Goal: Task Accomplishment & Management: Use online tool/utility

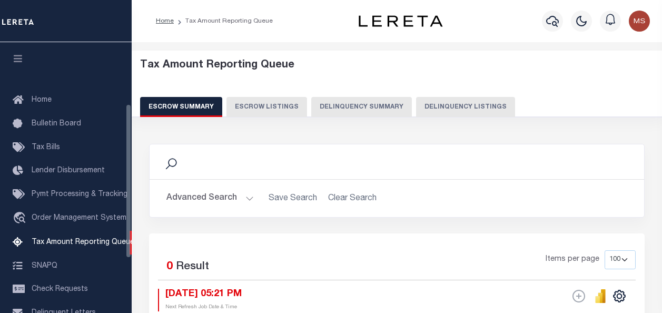
select select "100"
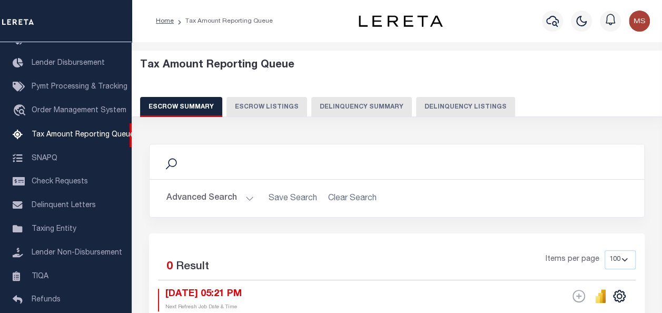
click at [467, 109] on button "Delinquency Listings" at bounding box center [465, 107] width 99 height 20
select select "100"
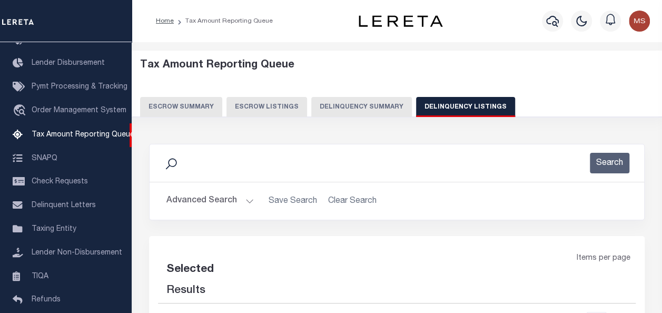
select select "100"
click at [249, 200] on button "Advanced Search" at bounding box center [210, 201] width 87 height 21
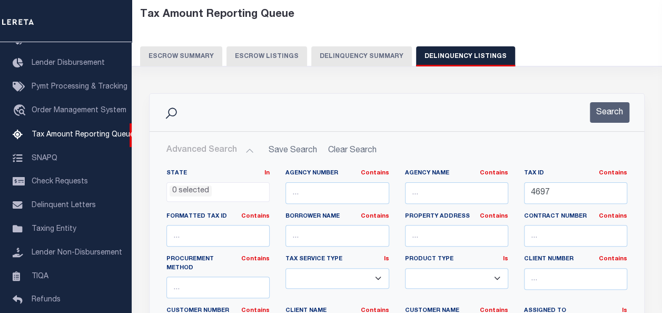
scroll to position [53, 0]
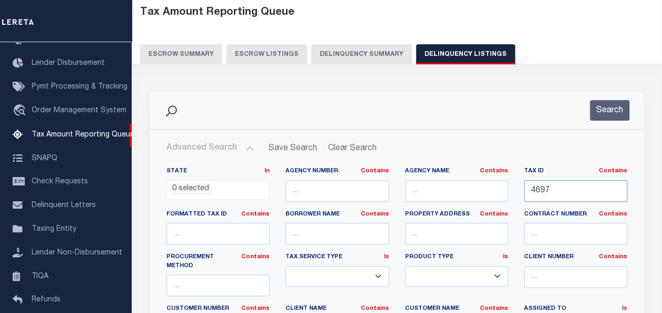
drag, startPoint x: 559, startPoint y: 191, endPoint x: 513, endPoint y: 188, distance: 45.4
click at [513, 188] on div "State In In AK AL AR AZ CA CO CT DC DE FL GA GU HI IA ID IL IN KS [GEOGRAPHIC_D…" at bounding box center [397, 278] width 477 height 223
paste input "59-052-742-161-02"
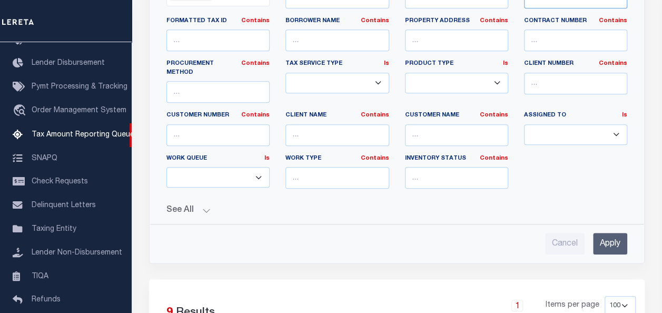
scroll to position [316, 0]
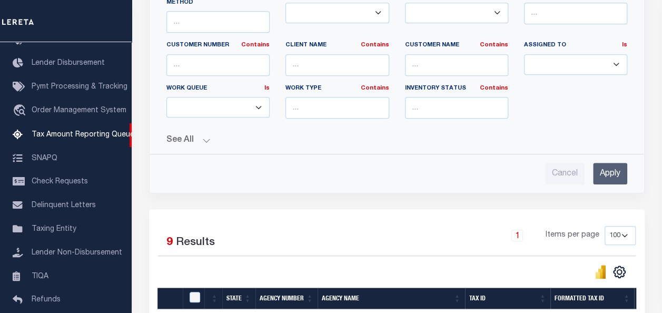
type input "59-052-742-161-02"
click at [606, 163] on input "Apply" at bounding box center [610, 174] width 34 height 22
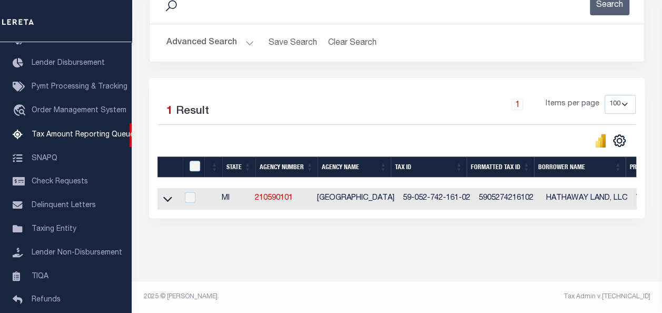
scroll to position [165, 0]
click at [166, 193] on icon at bounding box center [167, 198] width 9 height 11
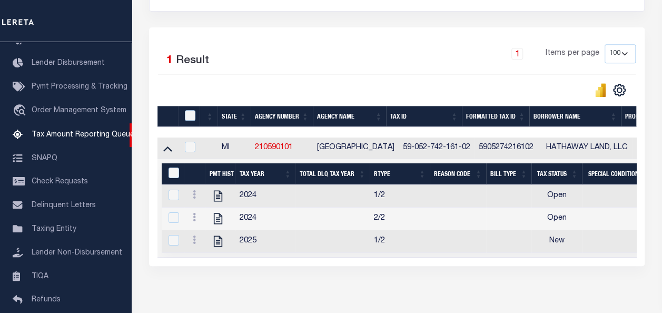
scroll to position [265, 0]
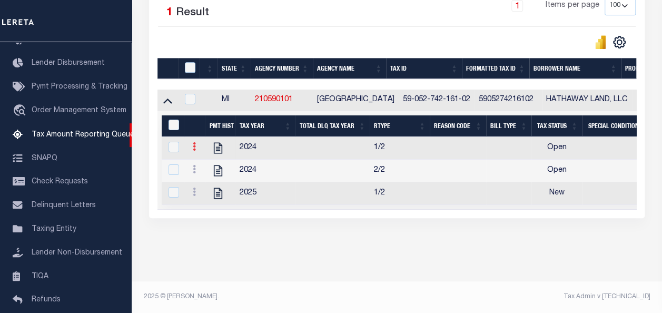
click at [193, 142] on icon at bounding box center [194, 146] width 3 height 8
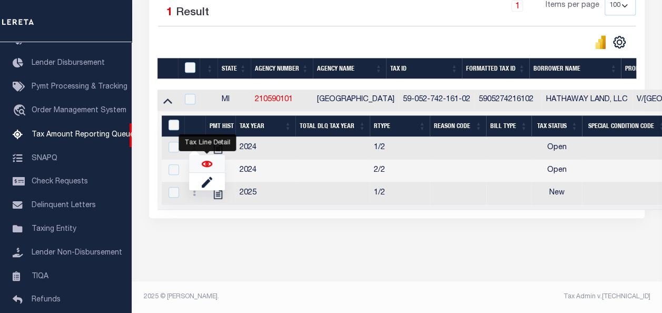
click at [207, 164] on img "" at bounding box center [207, 164] width 11 height 11
checkbox input "true"
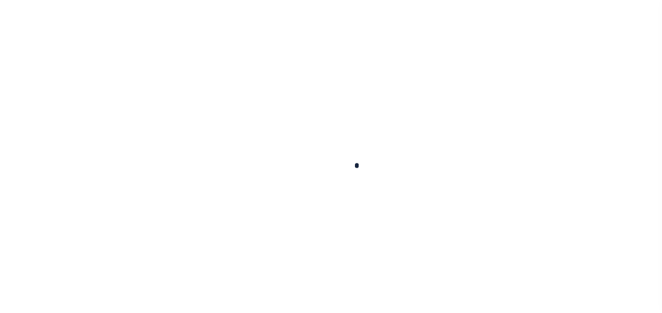
checkbox input "false"
type input "[DATE]"
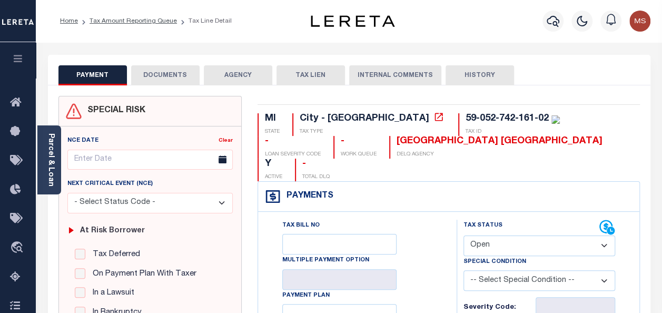
click at [516, 236] on select "- Select Status Code - Open Due/Unpaid Paid Incomplete No Tax Due Internal Refu…" at bounding box center [540, 246] width 152 height 21
select select "PYD"
click at [464, 236] on select "- Select Status Code - Open Due/Unpaid Paid Incomplete No Tax Due Internal Refu…" at bounding box center [540, 246] width 152 height 21
type input "[DATE]"
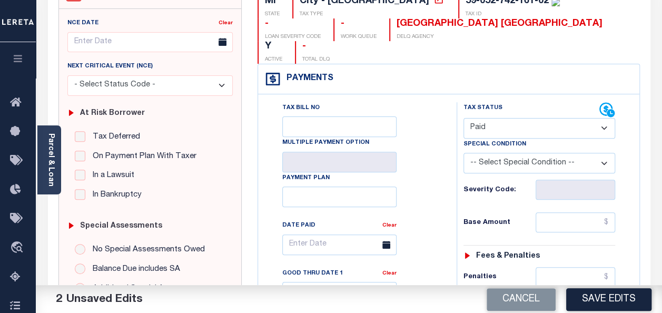
scroll to position [158, 0]
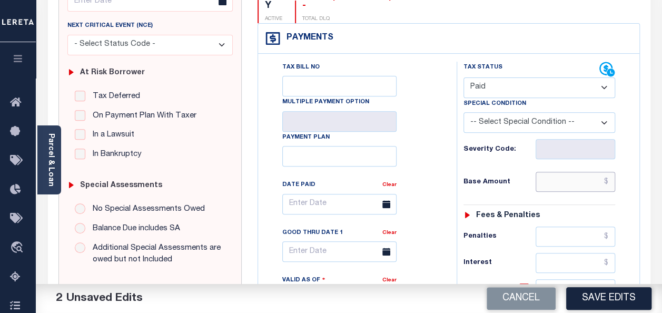
click at [557, 172] on input "text" at bounding box center [576, 182] width 80 height 20
type input "$0.00"
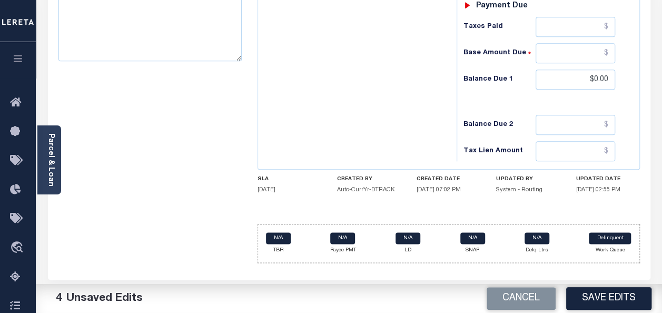
scroll to position [527, 0]
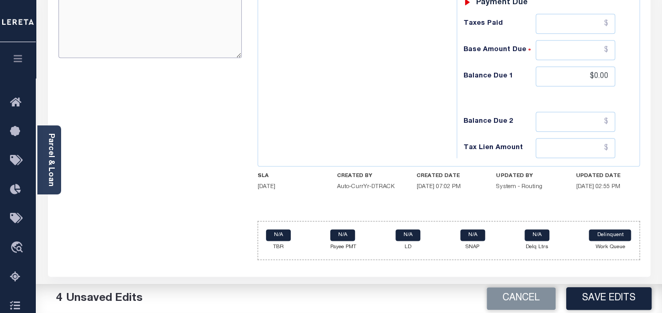
click at [139, 36] on textarea "Comments" at bounding box center [149, 24] width 183 height 66
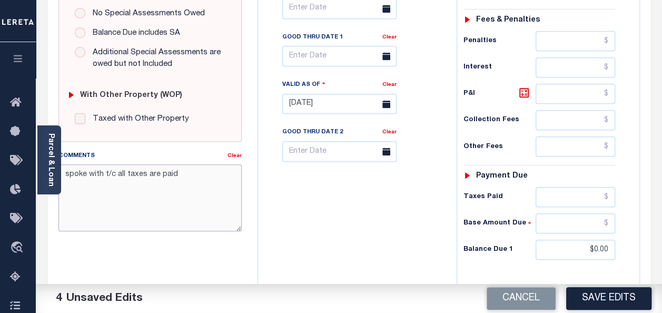
drag, startPoint x: 167, startPoint y: -5, endPoint x: 65, endPoint y: 5, distance: 101.7
click at [65, 5] on div "SPECIAL RISK NCE Date Clear - Select Status Code -" at bounding box center [150, 91] width 199 height 699
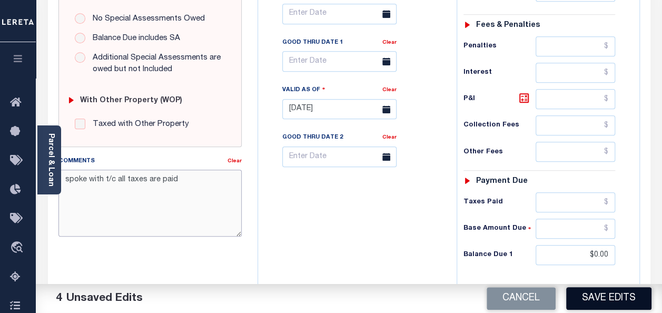
type textarea "spoke with t/c all taxes are paid"
click at [616, 299] on button "Save Edits" at bounding box center [609, 298] width 85 height 23
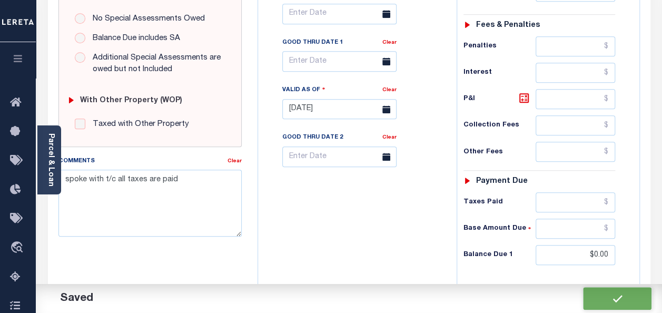
checkbox input "false"
type input "$0"
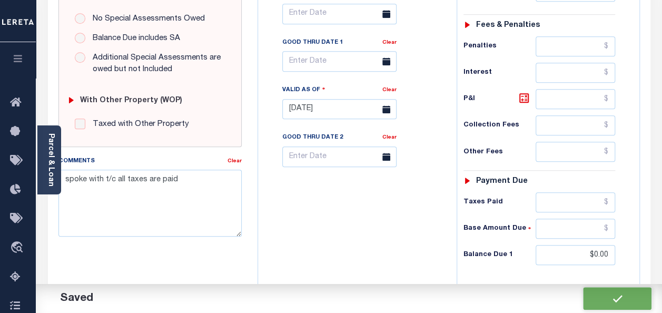
type input "$0"
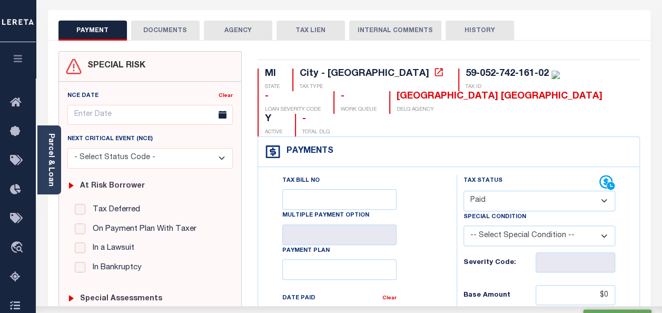
scroll to position [0, 0]
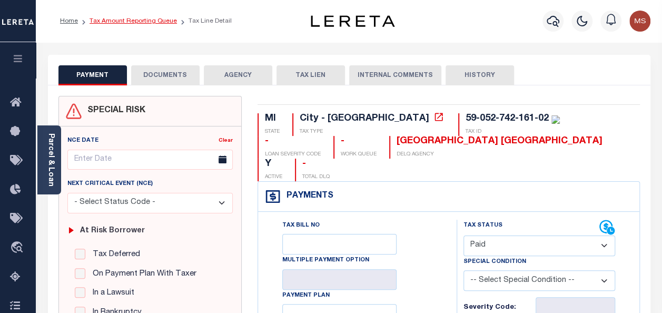
click at [119, 23] on link "Tax Amount Reporting Queue" at bounding box center [133, 21] width 87 height 6
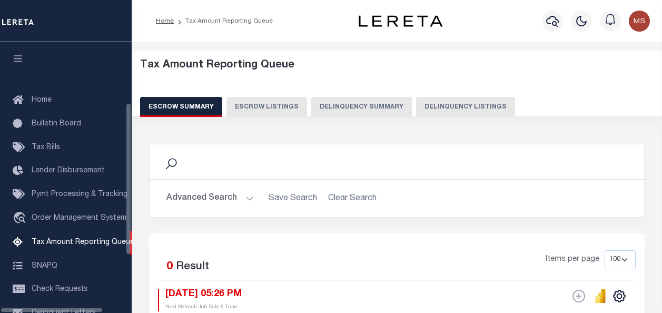
select select "100"
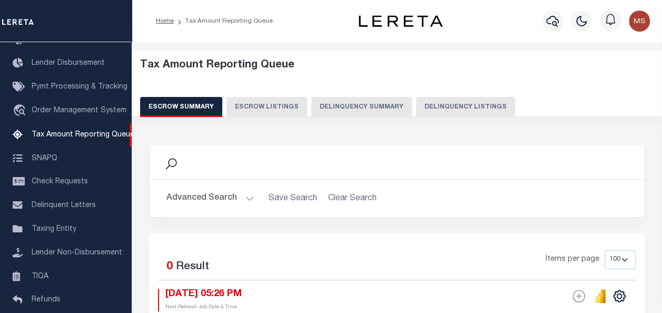
click at [433, 106] on button "Delinquency Listings" at bounding box center [465, 107] width 99 height 20
select select "100"
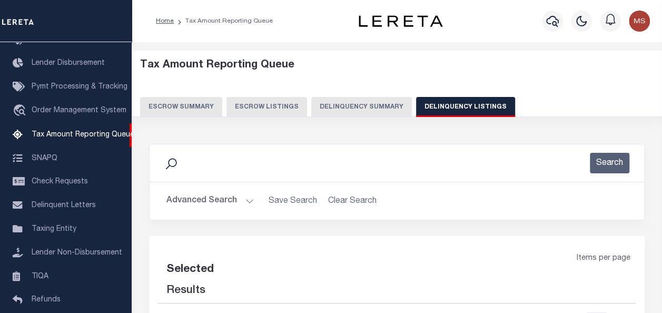
select select "100"
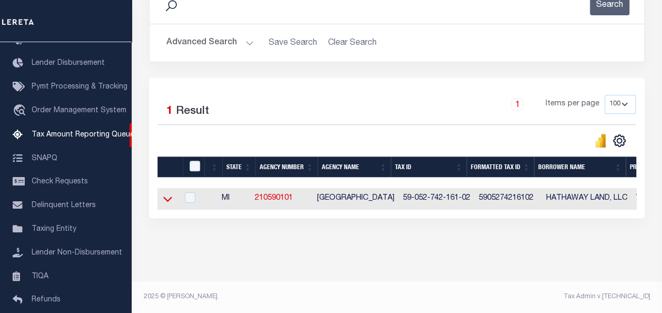
click at [167, 200] on icon at bounding box center [167, 199] width 9 height 5
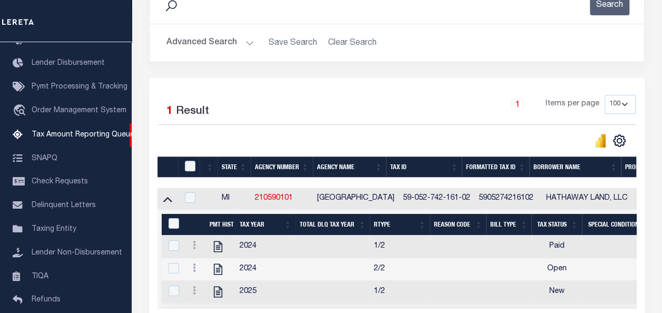
scroll to position [165, 0]
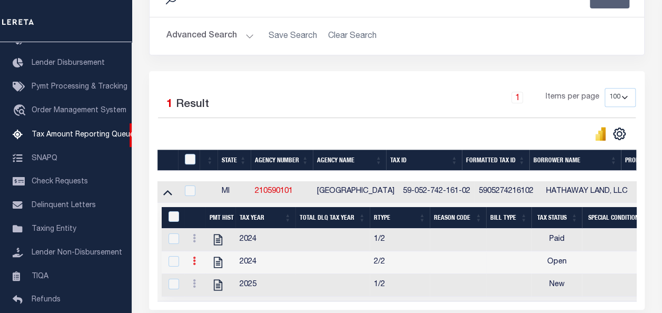
click at [194, 264] on icon at bounding box center [194, 261] width 3 height 8
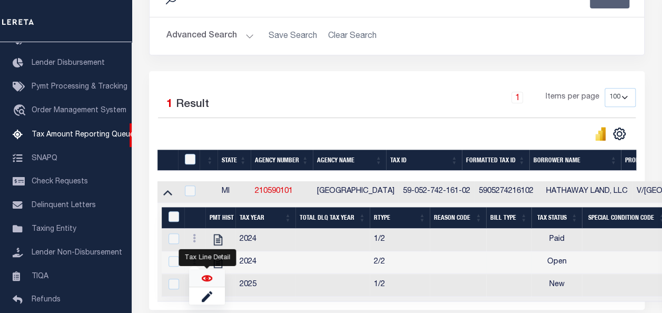
click at [207, 275] on img "" at bounding box center [207, 278] width 11 height 11
checkbox input "true"
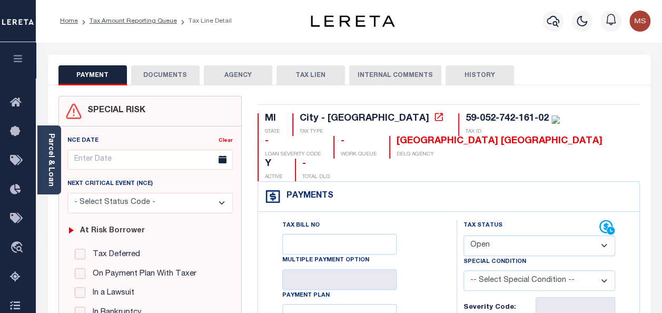
click at [510, 236] on select "- Select Status Code - Open Due/Unpaid Paid Incomplete No Tax Due Internal Refu…" at bounding box center [540, 246] width 152 height 21
select select "PYD"
click at [464, 236] on select "- Select Status Code - Open Due/Unpaid Paid Incomplete No Tax Due Internal Refu…" at bounding box center [540, 246] width 152 height 21
type input "[DATE]"
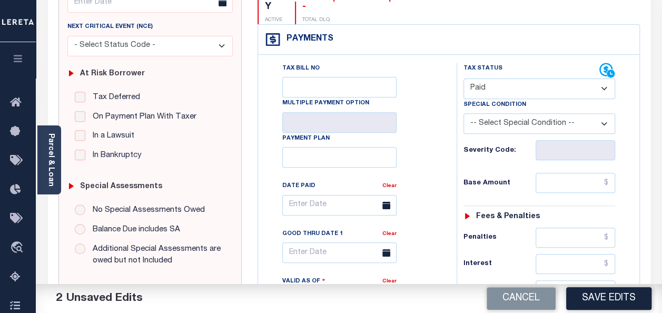
scroll to position [158, 0]
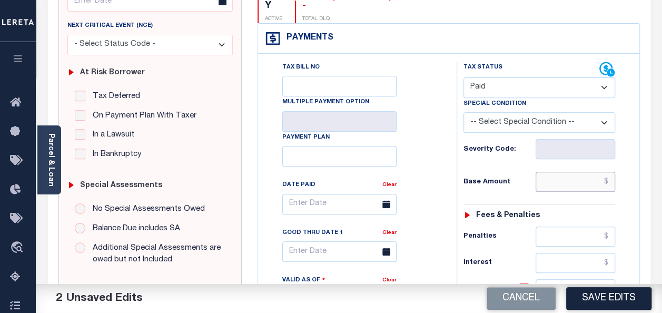
click at [560, 172] on input "text" at bounding box center [576, 182] width 80 height 20
type input "$0.00"
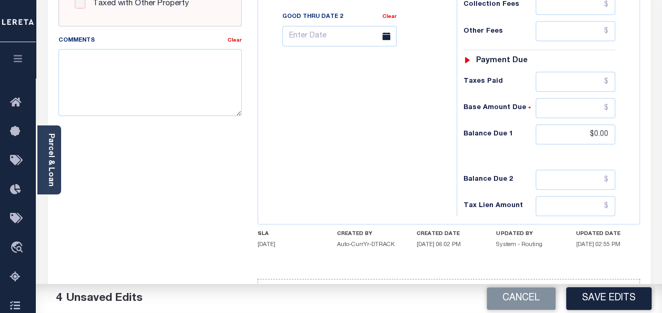
scroll to position [474, 0]
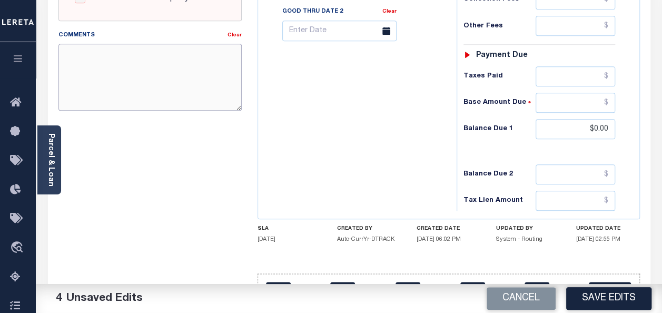
click at [128, 86] on textarea "Comments" at bounding box center [149, 77] width 183 height 66
paste textarea "spoke with t/c all taxes are paid"
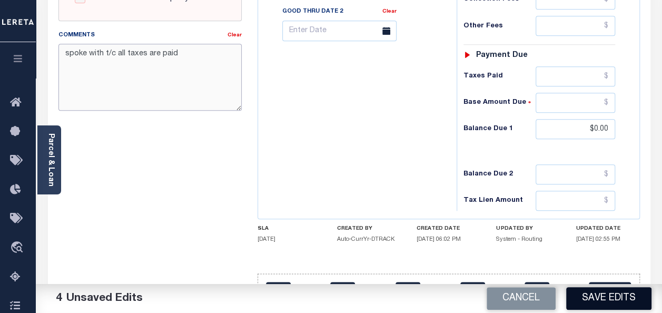
type textarea "spoke with t/c all taxes are paid"
click at [591, 299] on button "Save Edits" at bounding box center [609, 298] width 85 height 23
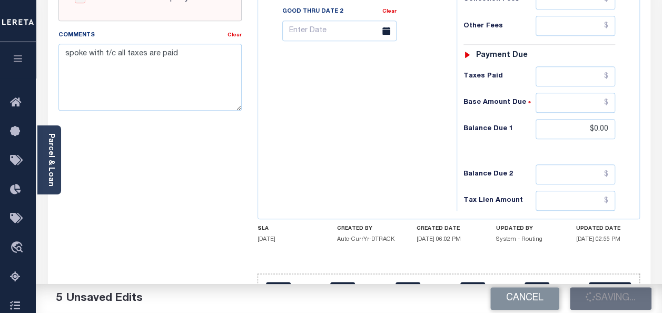
checkbox input "false"
type input "$0"
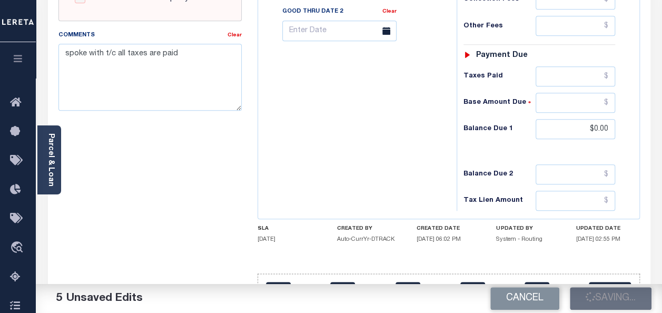
type input "$0"
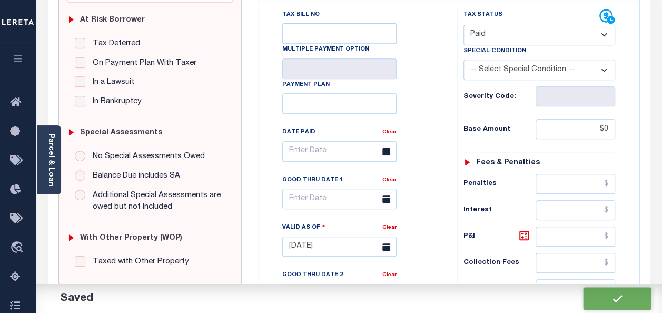
scroll to position [0, 0]
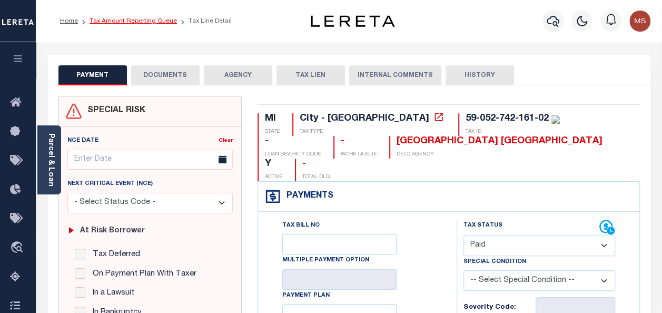
click at [141, 22] on link "Tax Amount Reporting Queue" at bounding box center [133, 21] width 87 height 6
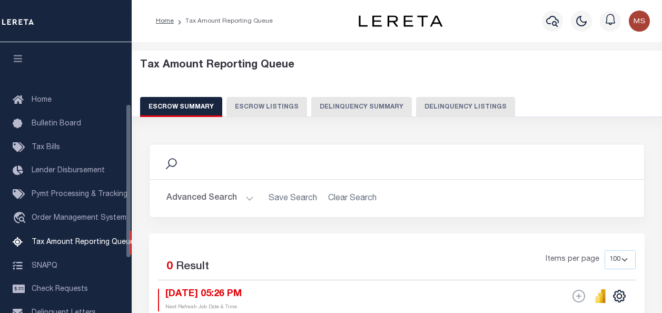
select select "100"
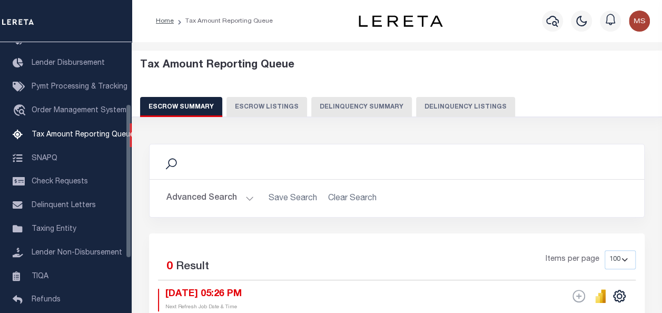
click at [452, 110] on button "Delinquency Listings" at bounding box center [465, 107] width 99 height 20
select select "100"
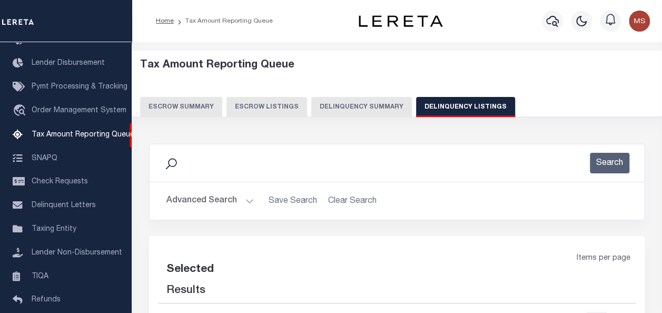
select select "100"
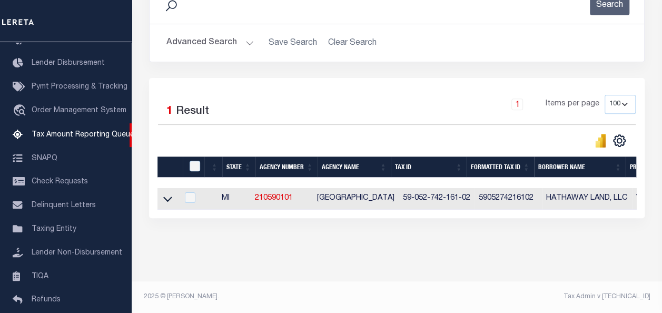
scroll to position [165, 0]
click at [167, 193] on icon at bounding box center [167, 198] width 9 height 11
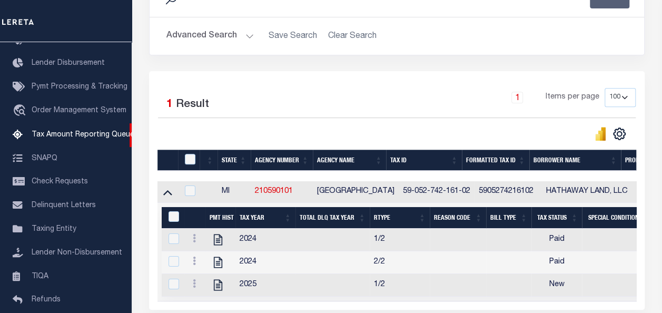
scroll to position [265, 0]
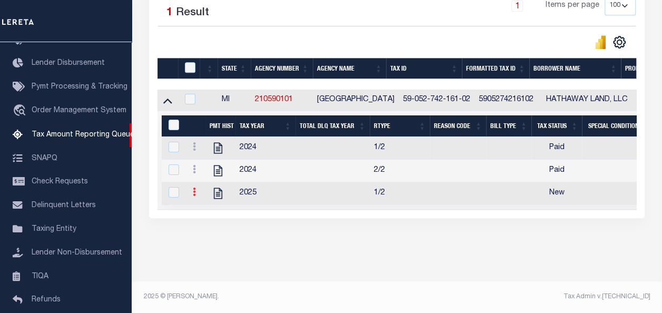
click at [196, 189] on icon at bounding box center [194, 192] width 3 height 8
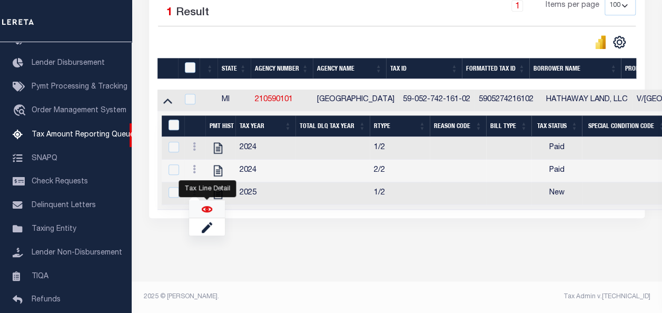
click at [211, 212] on img "" at bounding box center [207, 209] width 11 height 11
checkbox input "true"
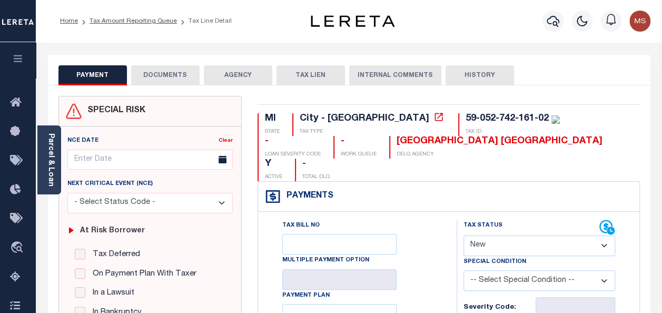
click at [501, 236] on select "- Select Status Code - Open Due/Unpaid Paid Incomplete No Tax Due Internal Refu…" at bounding box center [540, 246] width 152 height 21
select select "PYD"
click at [464, 236] on select "- Select Status Code - Open Due/Unpaid Paid Incomplete No Tax Due Internal Refu…" at bounding box center [540, 246] width 152 height 21
type input "[DATE]"
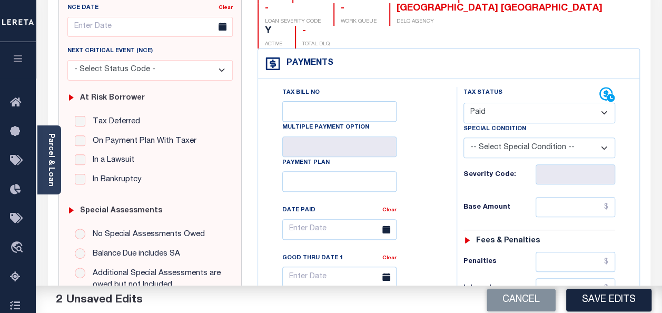
scroll to position [264, 0]
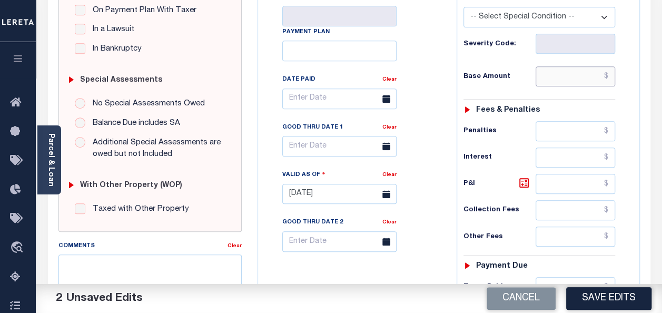
click at [555, 66] on input "text" at bounding box center [576, 76] width 80 height 20
type input "$0.00"
click at [160, 267] on textarea "Comments" at bounding box center [149, 288] width 183 height 66
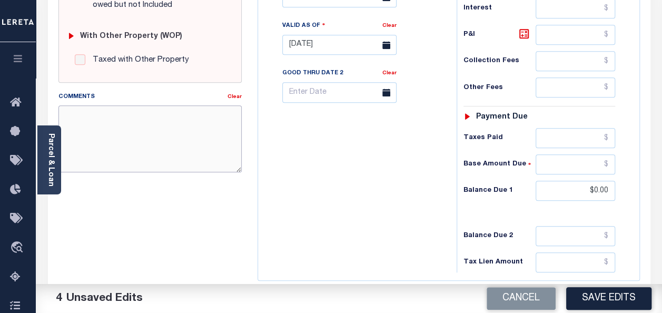
scroll to position [474, 0]
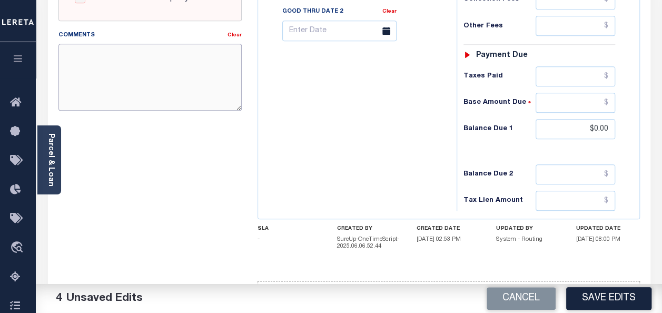
paste textarea "spoke with t/c all taxes are paid"
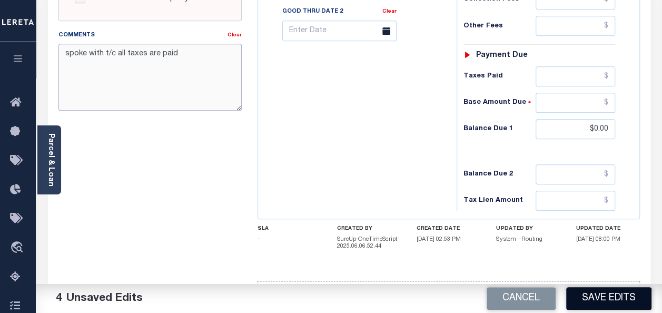
type textarea "spoke with t/c all taxes are paid"
click at [606, 301] on button "Save Edits" at bounding box center [609, 298] width 85 height 23
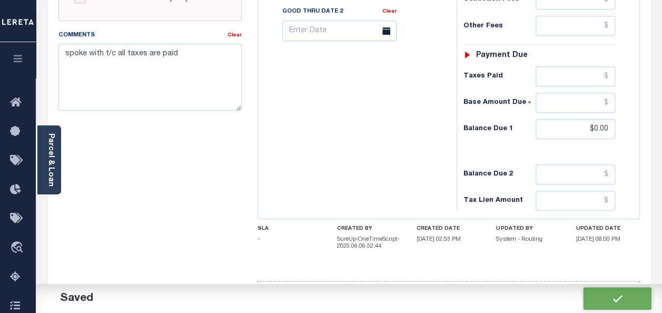
checkbox input "false"
type input "$0"
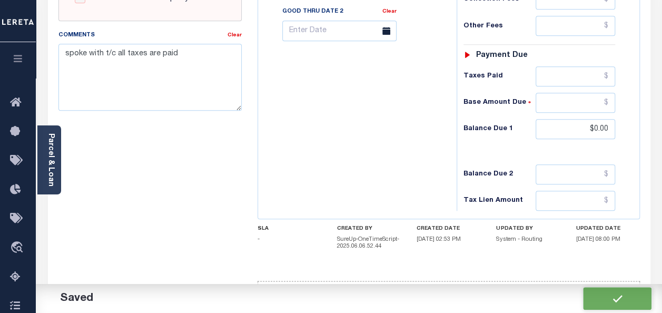
type input "$0"
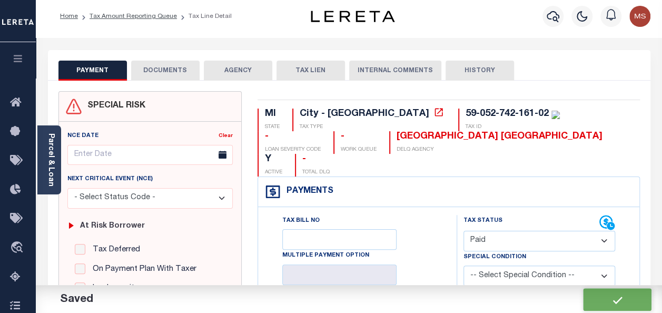
scroll to position [0, 0]
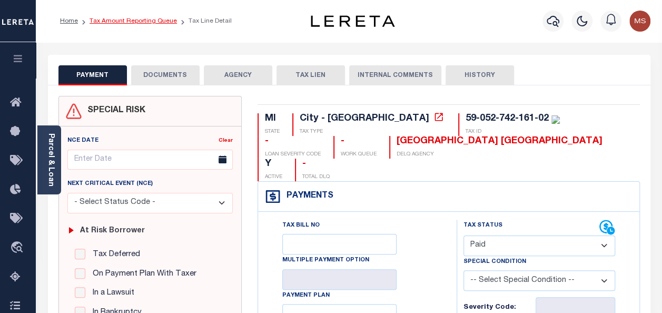
click at [134, 23] on link "Tax Amount Reporting Queue" at bounding box center [133, 21] width 87 height 6
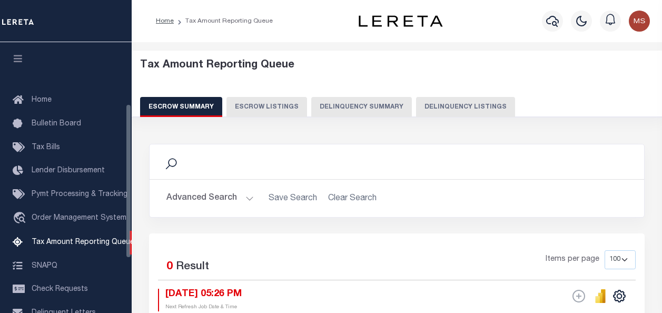
select select "100"
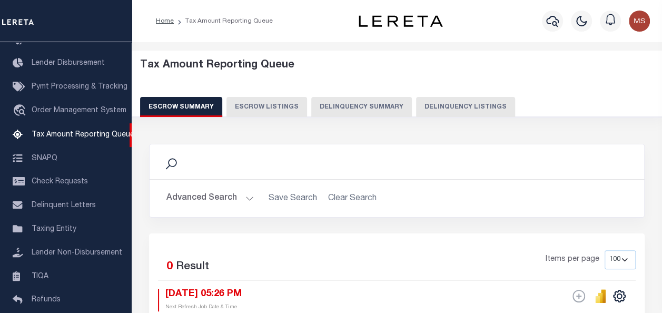
click at [448, 103] on button "Delinquency Listings" at bounding box center [465, 107] width 99 height 20
select select "100"
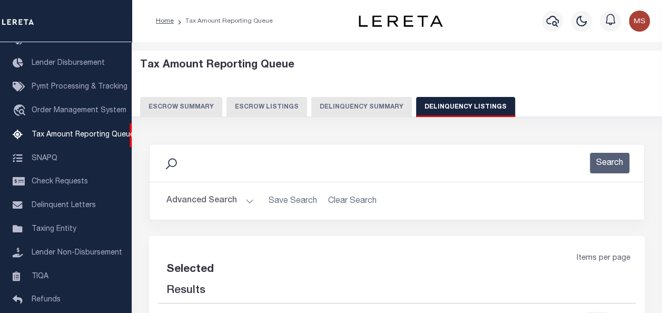
select select "100"
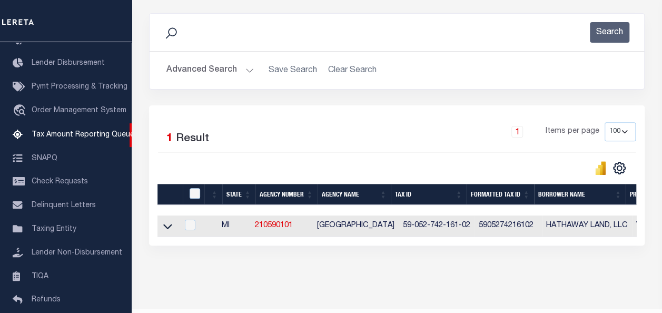
scroll to position [165, 0]
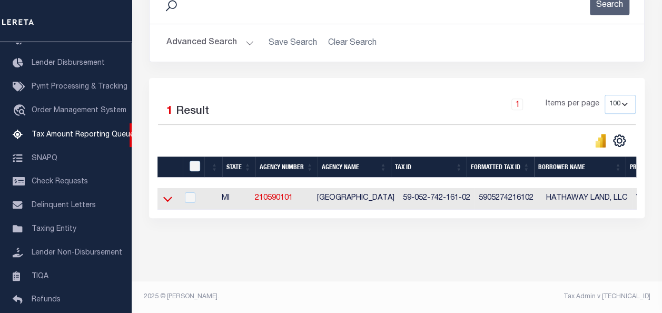
click at [169, 193] on icon at bounding box center [167, 198] width 9 height 11
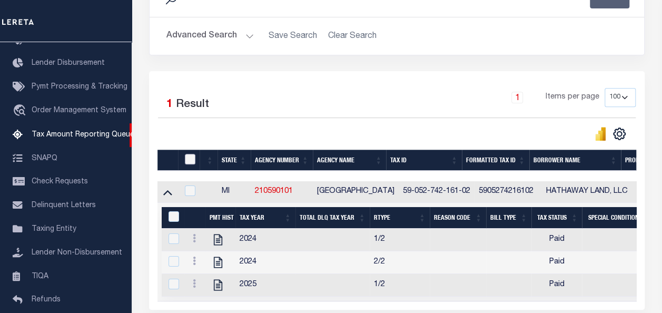
click at [191, 156] on input "checkbox" at bounding box center [190, 159] width 11 height 11
checkbox input "true"
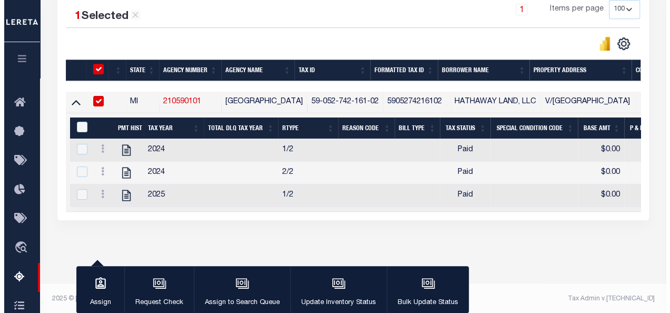
scroll to position [262, 0]
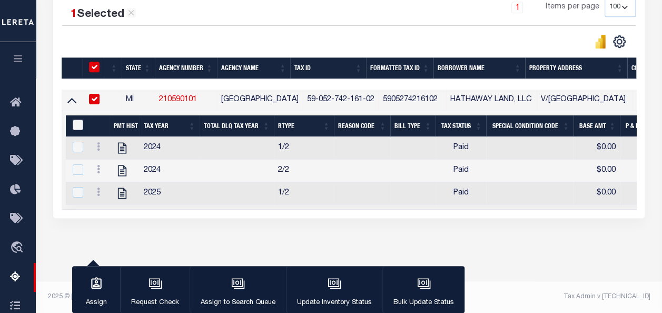
click at [77, 120] on input "&nbsp;" at bounding box center [78, 125] width 11 height 11
checkbox input "true"
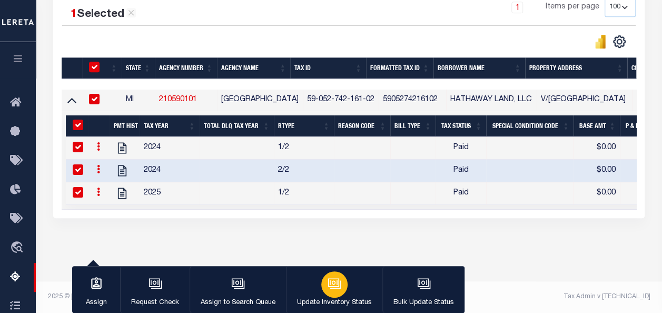
click at [330, 285] on icon "button" at bounding box center [334, 282] width 8 height 5
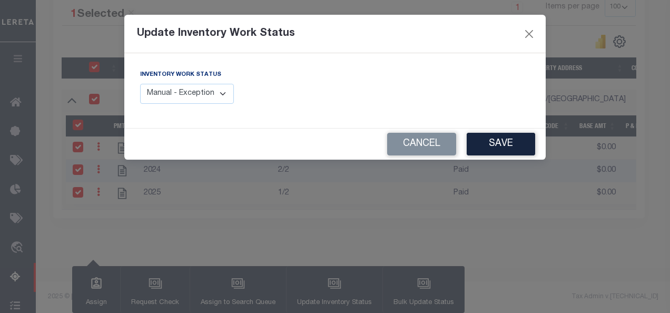
click at [188, 92] on select "Manual - Exception Pended - Awaiting Search Late Add Exception Completed" at bounding box center [187, 94] width 94 height 21
select select "4"
click at [140, 84] on select "Manual - Exception Pended - Awaiting Search Late Add Exception Completed" at bounding box center [187, 94] width 94 height 21
click at [510, 144] on button "Save" at bounding box center [501, 144] width 69 height 23
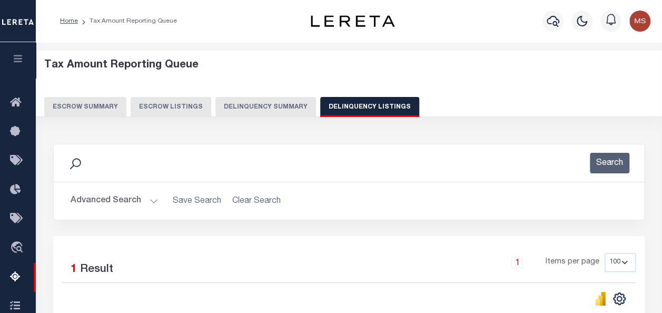
scroll to position [0, 0]
click at [150, 198] on button "Advanced Search" at bounding box center [114, 201] width 87 height 21
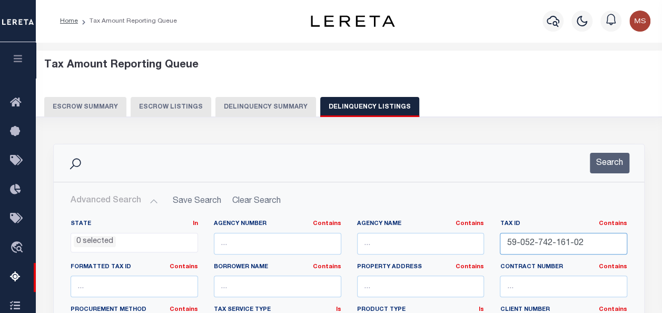
drag, startPoint x: 568, startPoint y: 241, endPoint x: 472, endPoint y: 235, distance: 95.6
paste input "59-052-742-161-04"
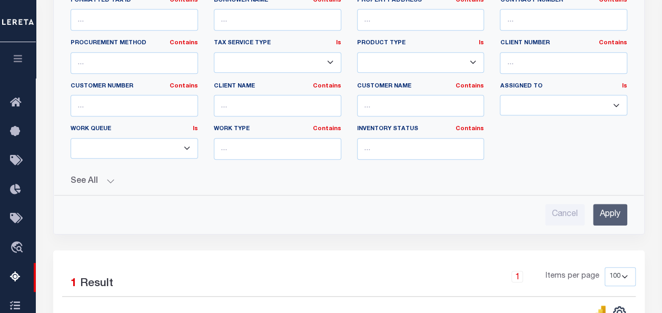
scroll to position [444, 0]
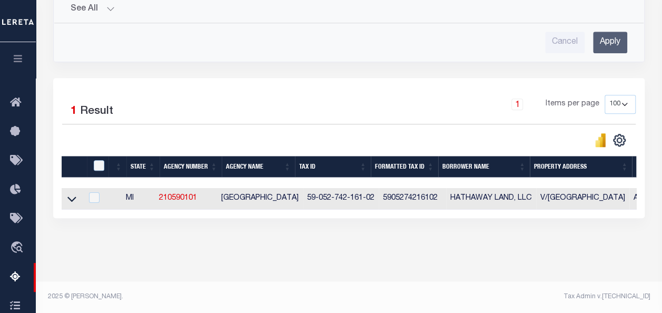
type input "59-052-742-161-04"
click at [611, 37] on input "Apply" at bounding box center [610, 43] width 34 height 22
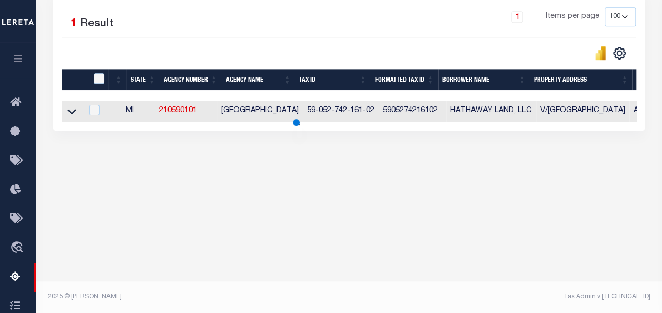
scroll to position [246, 0]
click at [73, 109] on icon at bounding box center [71, 111] width 9 height 11
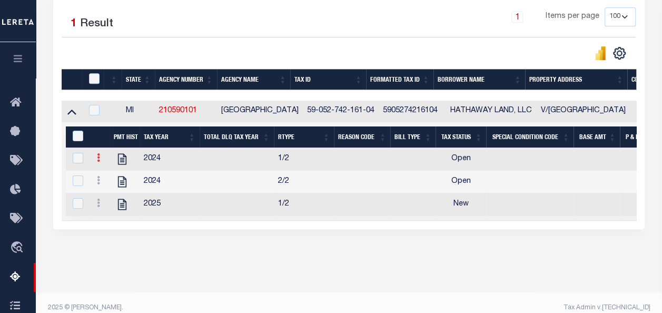
click at [99, 160] on icon at bounding box center [98, 157] width 3 height 8
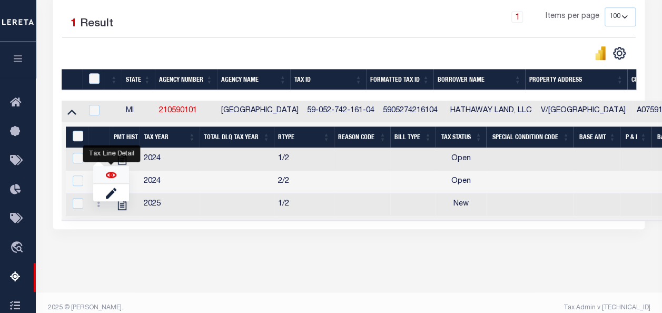
click at [114, 175] on img "" at bounding box center [111, 175] width 11 height 11
checkbox input "false"
checkbox input "true"
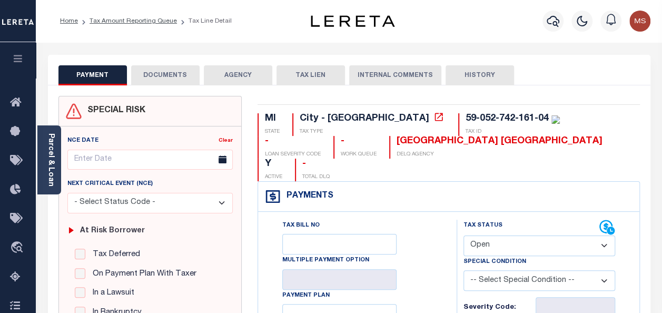
click at [500, 236] on select "- Select Status Code - Open Due/Unpaid Paid Incomplete No Tax Due Internal Refu…" at bounding box center [540, 246] width 152 height 21
select select "PYD"
click at [464, 236] on select "- Select Status Code - Open Due/Unpaid Paid Incomplete No Tax Due Internal Refu…" at bounding box center [540, 246] width 152 height 21
type input "[DATE]"
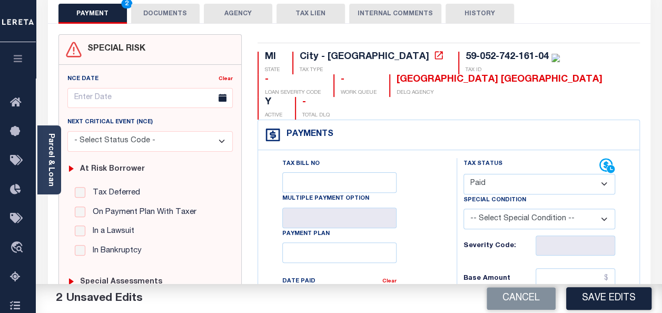
scroll to position [105, 0]
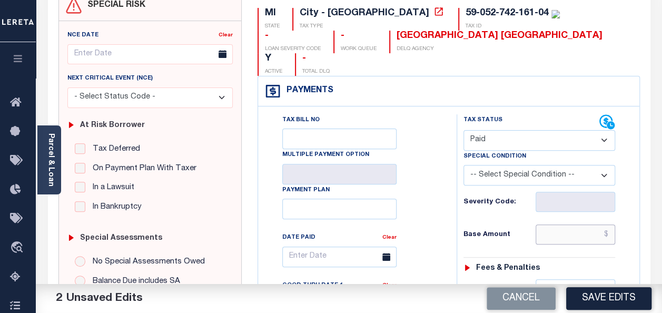
click at [561, 225] on input "text" at bounding box center [576, 235] width 80 height 20
type input "$0.00"
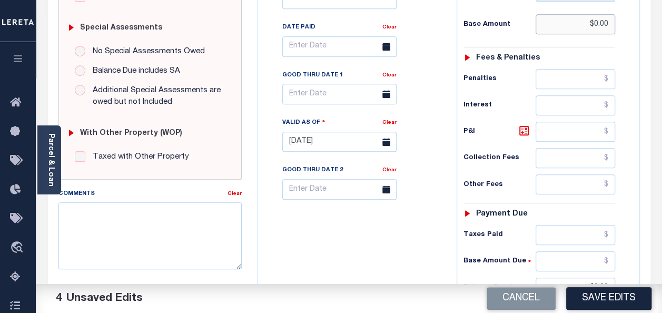
scroll to position [316, 0]
click at [107, 235] on textarea "Comments" at bounding box center [149, 235] width 183 height 66
paste textarea "MF SS"
type textarea "MF SS"
drag, startPoint x: 97, startPoint y: 212, endPoint x: 43, endPoint y: 215, distance: 53.8
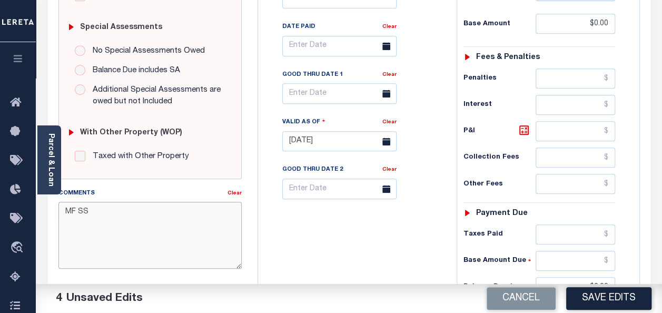
type textarea "S"
drag, startPoint x: 171, startPoint y: 209, endPoint x: 36, endPoint y: 210, distance: 134.4
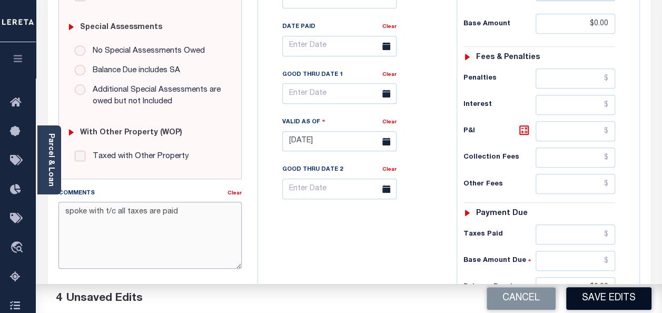
type textarea "spoke with t/c all taxes are paid"
click at [611, 295] on button "Save Edits" at bounding box center [609, 298] width 85 height 23
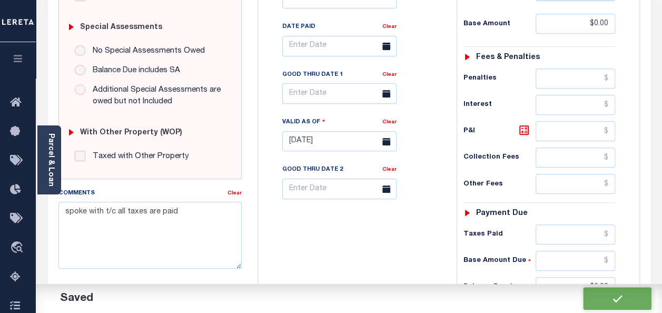
checkbox input "false"
type input "$0"
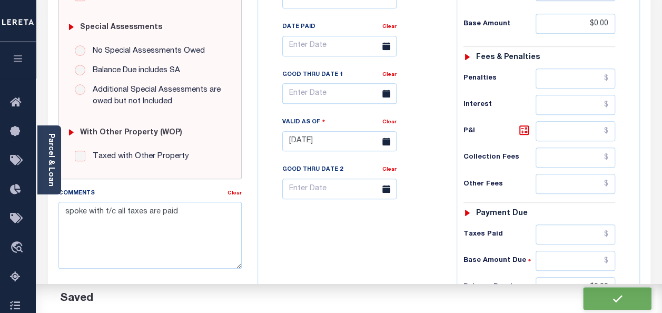
type input "$0"
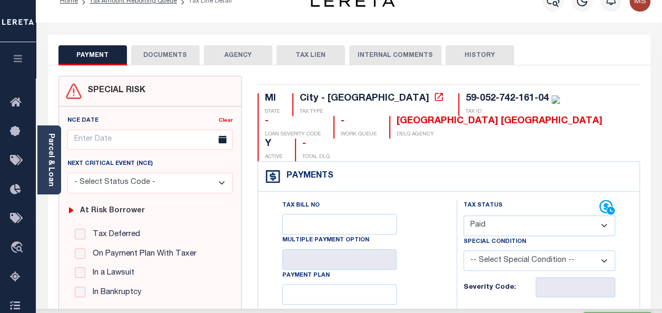
scroll to position [0, 0]
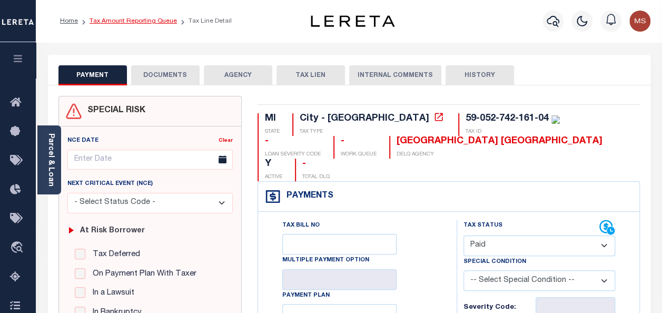
click at [134, 20] on link "Tax Amount Reporting Queue" at bounding box center [133, 21] width 87 height 6
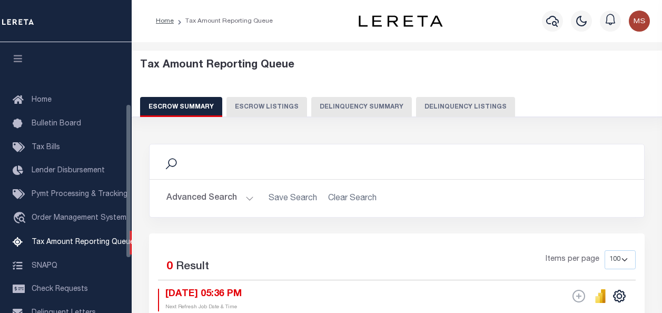
select select "100"
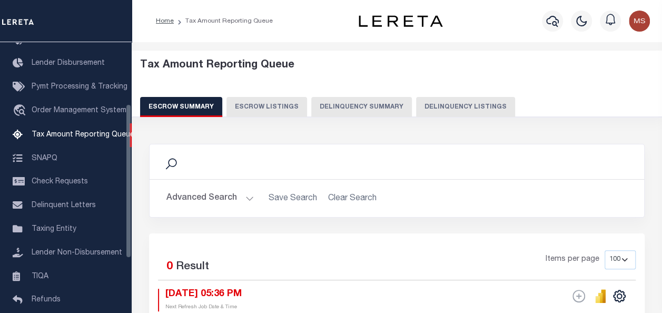
click at [453, 108] on button "Delinquency Listings" at bounding box center [465, 107] width 99 height 20
select select "100"
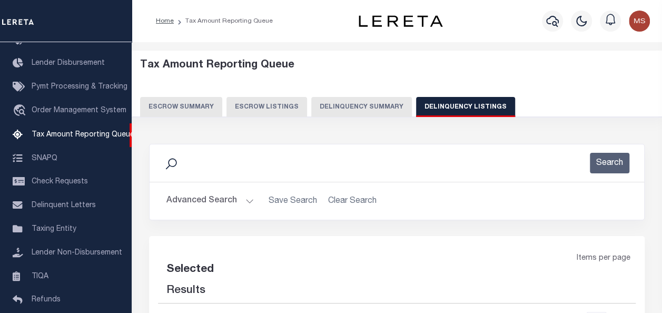
select select "100"
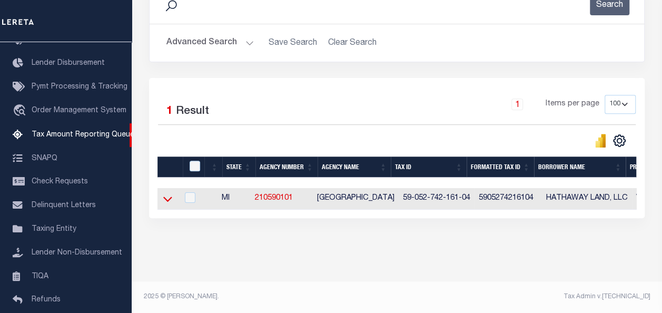
click at [166, 197] on icon at bounding box center [167, 199] width 9 height 5
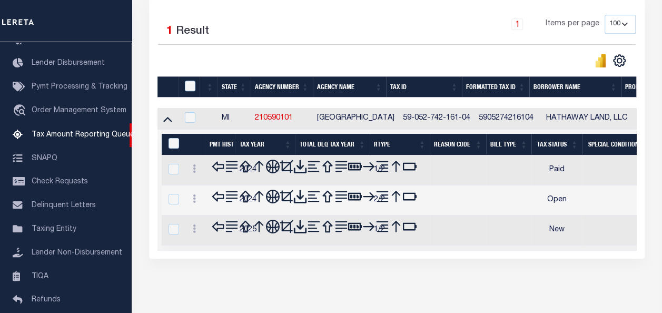
scroll to position [225, 0]
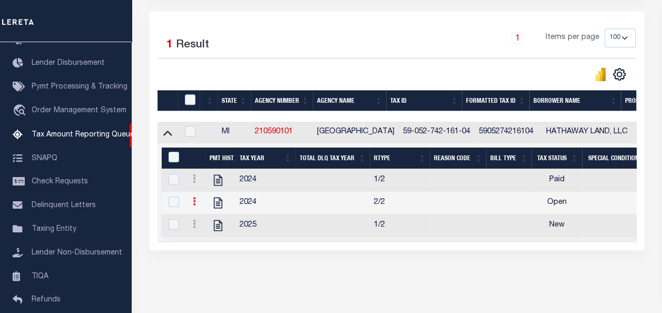
click at [196, 203] on icon at bounding box center [194, 201] width 3 height 8
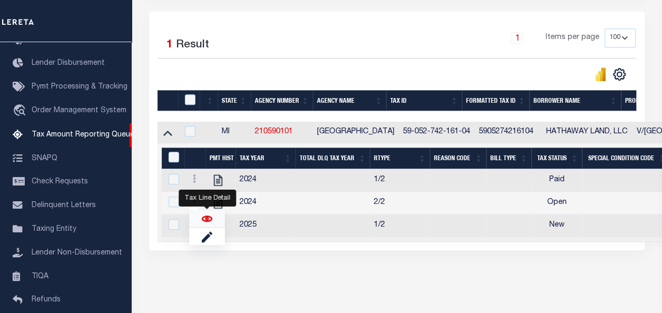
click at [207, 222] on img "" at bounding box center [207, 218] width 11 height 11
checkbox input "true"
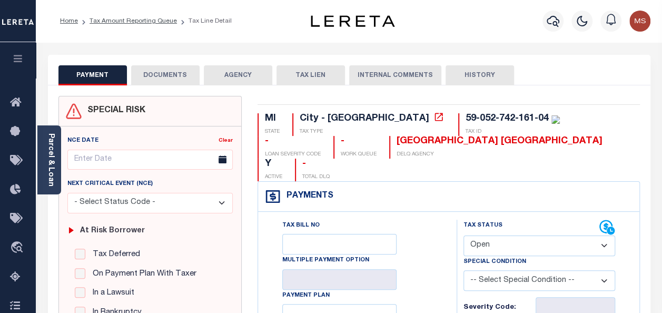
click at [526, 236] on select "- Select Status Code - Open Due/Unpaid Paid Incomplete No Tax Due Internal Refu…" at bounding box center [540, 246] width 152 height 21
select select "PYD"
click at [464, 236] on select "- Select Status Code - Open Due/Unpaid Paid Incomplete No Tax Due Internal Refu…" at bounding box center [540, 246] width 152 height 21
type input "[DATE]"
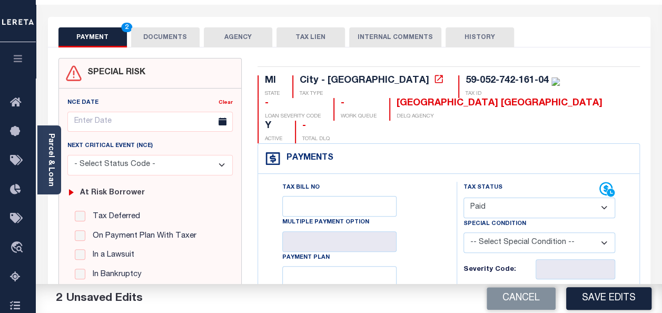
scroll to position [158, 0]
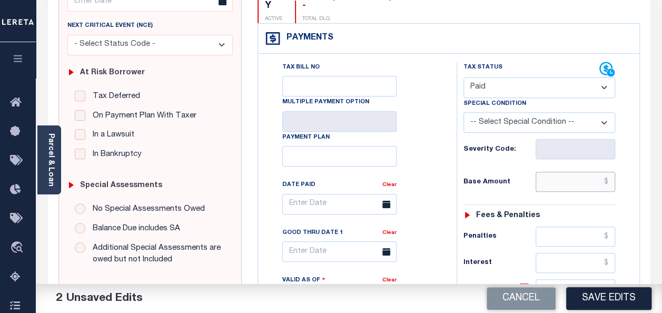
click at [564, 172] on input "text" at bounding box center [576, 182] width 80 height 20
type input "$0.00"
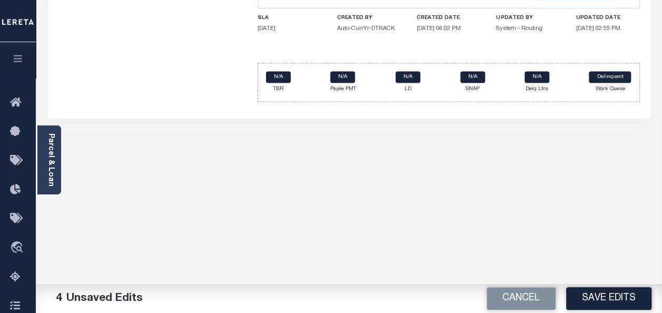
scroll to position [527, 0]
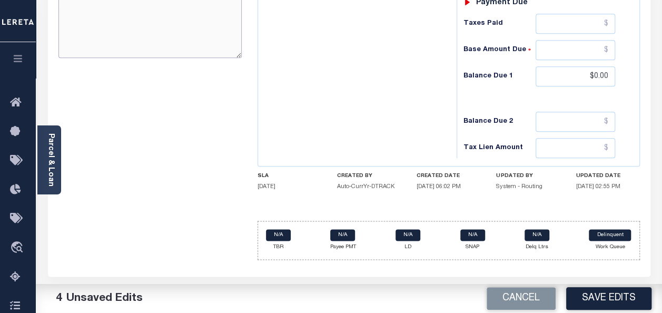
click at [111, 37] on textarea "Comments" at bounding box center [149, 24] width 183 height 66
paste textarea "spoke with t/c all taxes are paid"
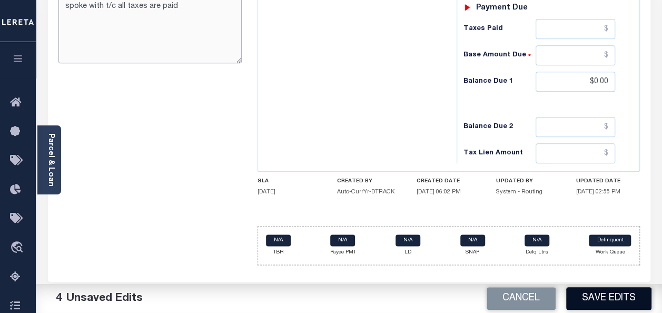
type textarea "spoke with t/c all taxes are paid"
click at [600, 289] on button "Save Edits" at bounding box center [609, 298] width 85 height 23
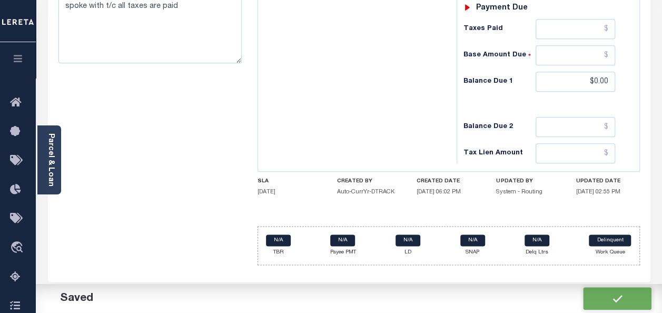
checkbox input "false"
type input "$0"
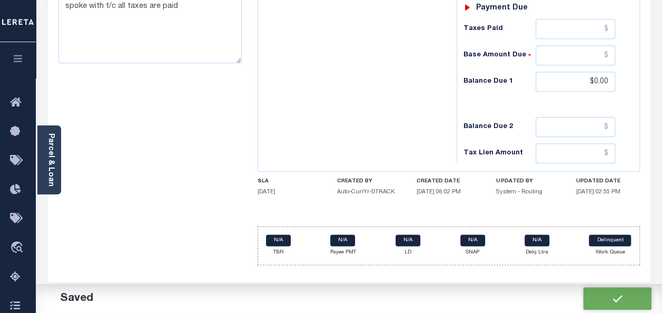
type input "$0"
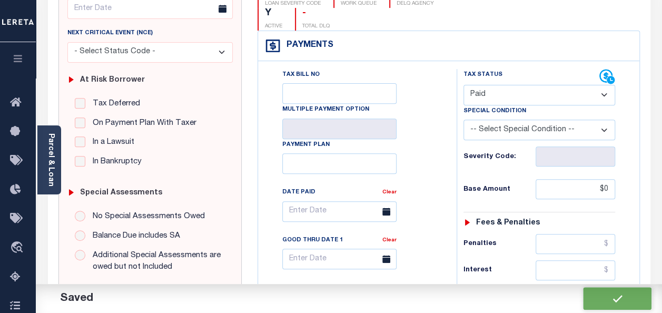
scroll to position [0, 0]
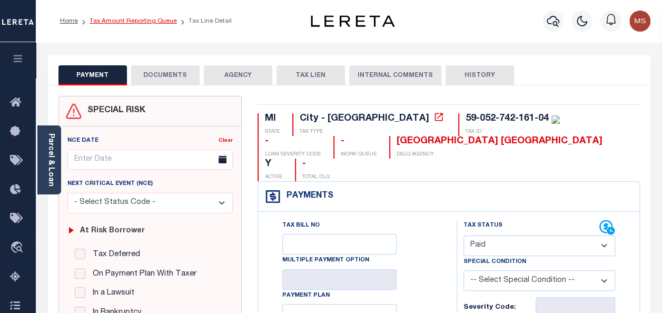
click at [115, 20] on link "Tax Amount Reporting Queue" at bounding box center [133, 21] width 87 height 6
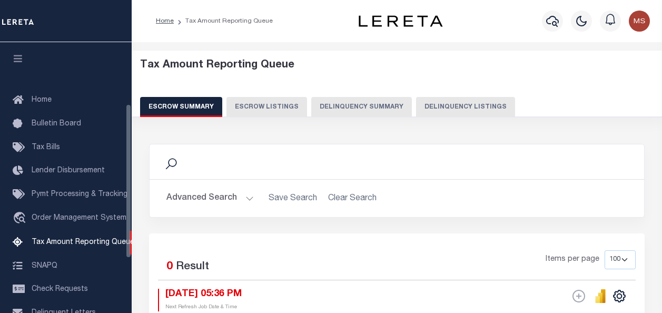
select select "100"
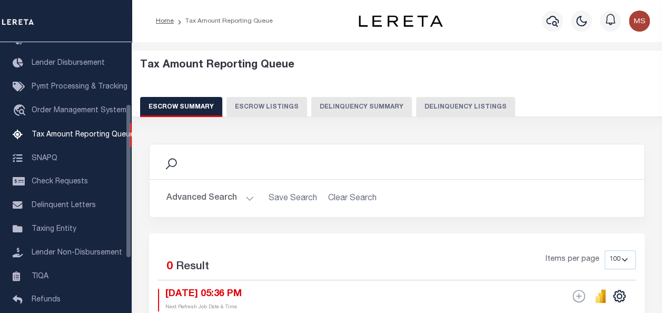
click at [442, 105] on button "Delinquency Listings" at bounding box center [465, 107] width 99 height 20
select select "100"
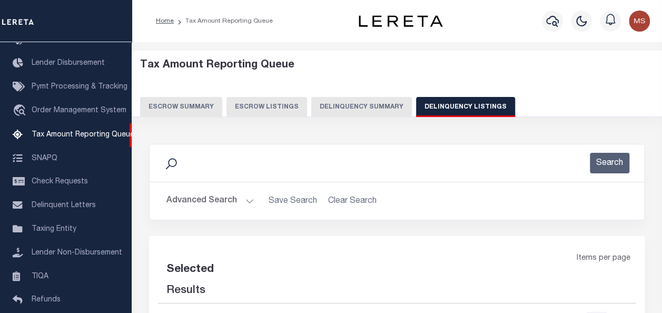
select select "100"
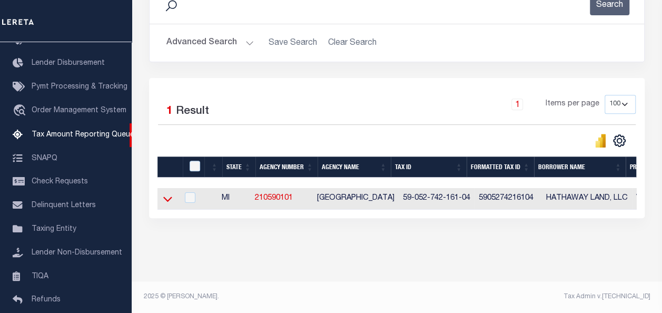
click at [167, 197] on icon at bounding box center [167, 199] width 9 height 5
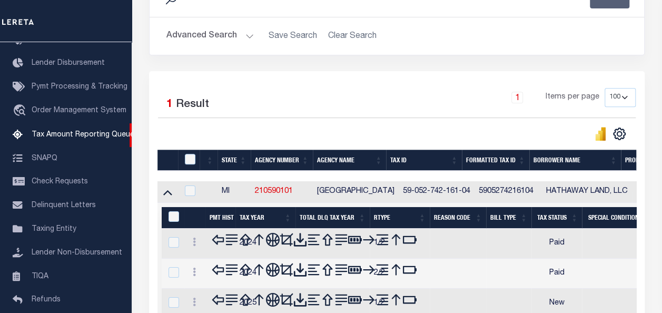
scroll to position [265, 0]
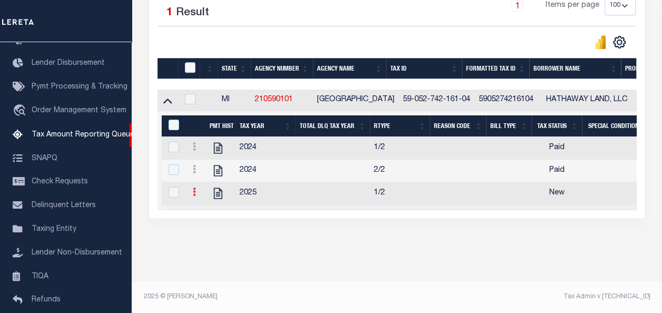
click at [195, 188] on icon at bounding box center [194, 192] width 3 height 8
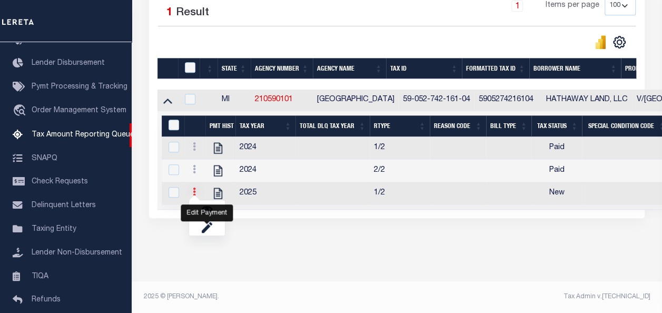
scroll to position [258, 0]
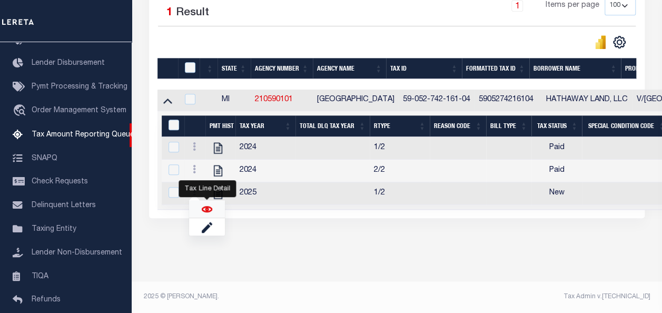
click at [210, 210] on img "" at bounding box center [207, 209] width 11 height 11
checkbox input "true"
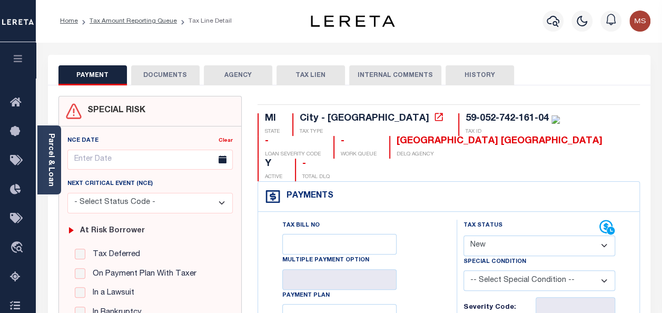
click at [526, 236] on select "- Select Status Code - Open Due/Unpaid Paid Incomplete No Tax Due Internal Refu…" at bounding box center [540, 246] width 152 height 21
select select "PYD"
click at [464, 236] on select "- Select Status Code - Open Due/Unpaid Paid Incomplete No Tax Due Internal Refu…" at bounding box center [540, 246] width 152 height 21
type input "[DATE]"
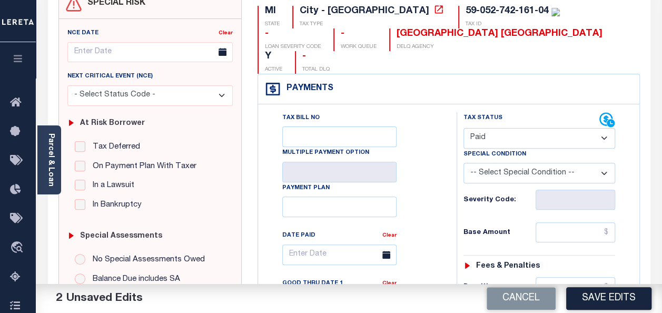
scroll to position [158, 0]
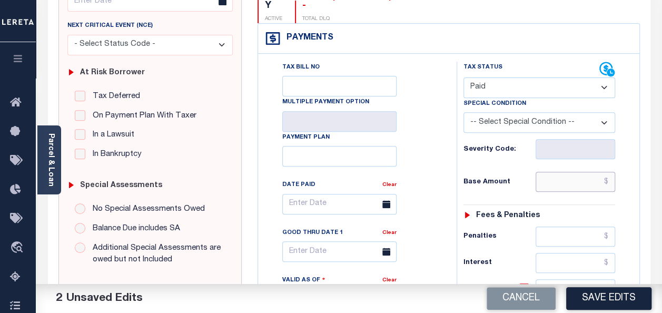
click at [568, 172] on input "text" at bounding box center [576, 182] width 80 height 20
type input "$0.00"
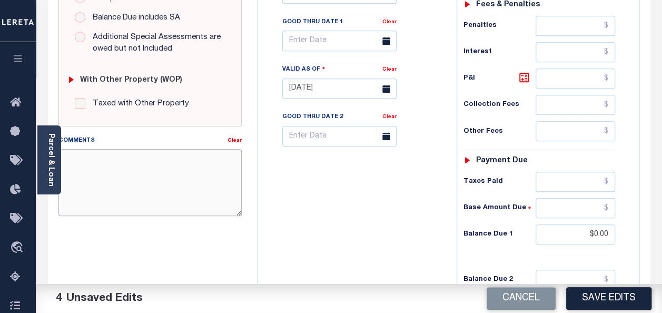
click at [177, 174] on textarea "Comments" at bounding box center [149, 182] width 183 height 66
paste textarea "spoke with t/c all taxes are paid"
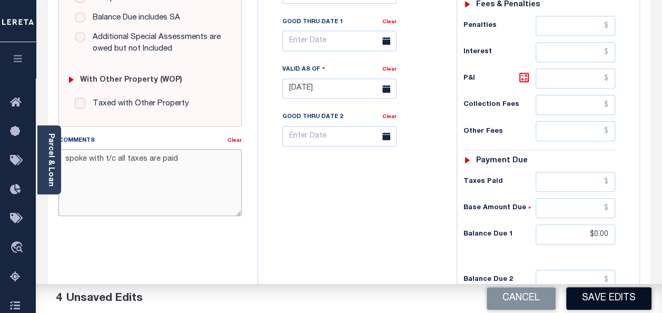
type textarea "spoke with t/c all taxes are paid"
click at [608, 297] on button "Save Edits" at bounding box center [609, 298] width 85 height 23
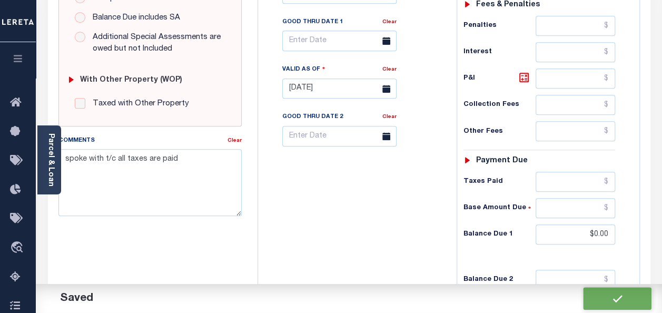
checkbox input "false"
type input "$0"
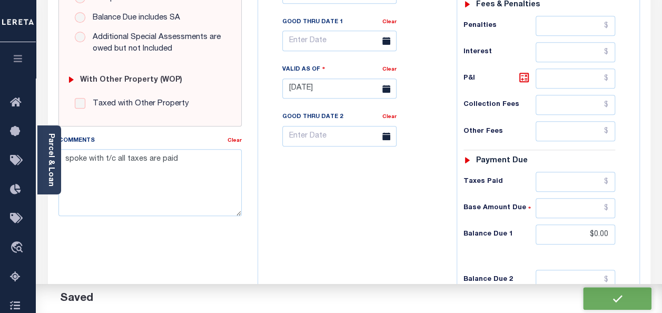
type input "$0"
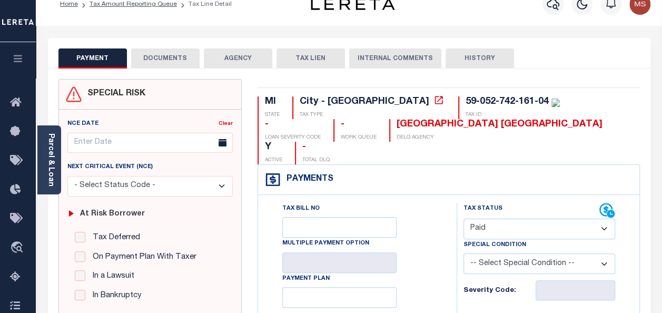
scroll to position [0, 0]
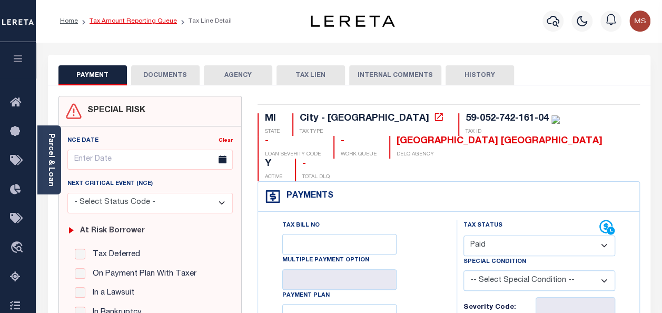
click at [135, 20] on link "Tax Amount Reporting Queue" at bounding box center [133, 21] width 87 height 6
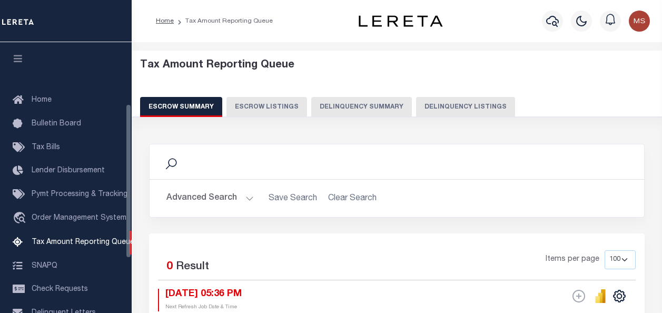
select select "100"
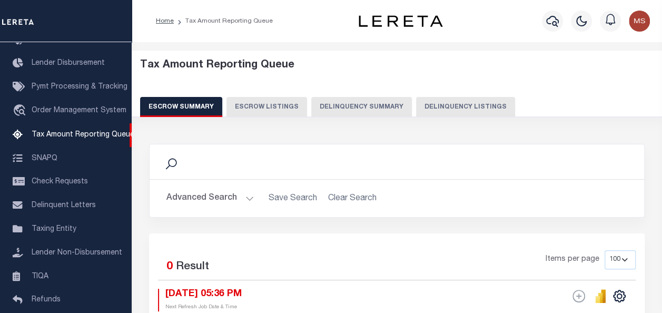
click at [463, 107] on button "Delinquency Listings" at bounding box center [465, 107] width 99 height 20
select select "100"
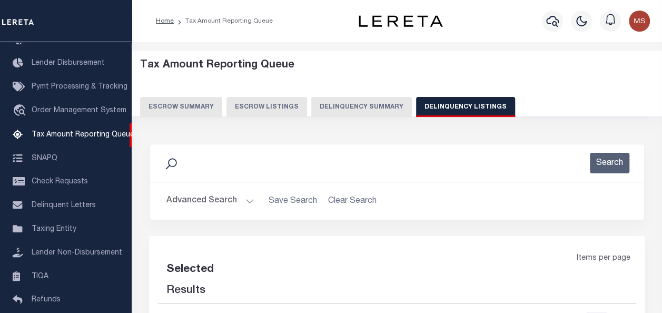
select select "100"
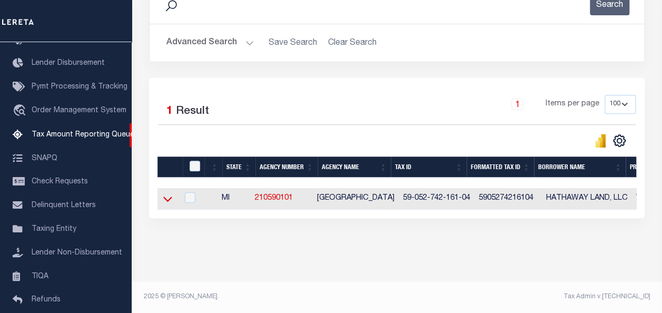
click at [164, 196] on icon at bounding box center [167, 198] width 9 height 11
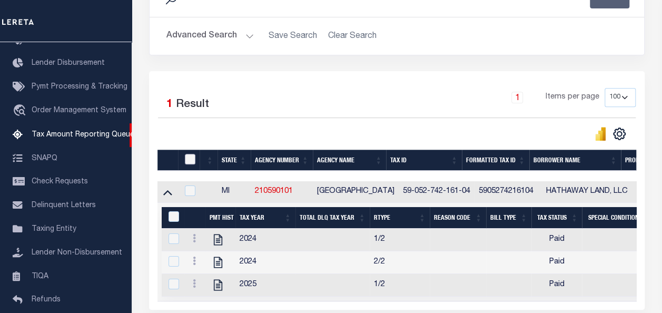
click at [189, 160] on input "checkbox" at bounding box center [190, 159] width 11 height 11
checkbox input "true"
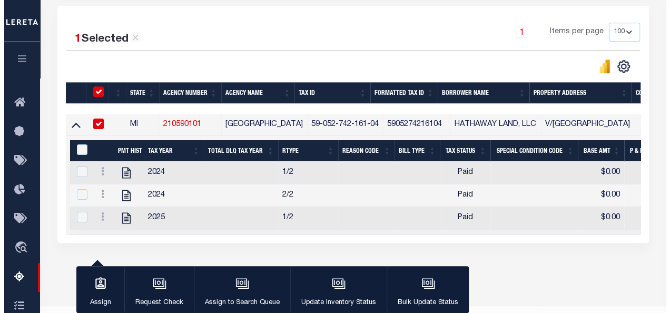
scroll to position [262, 0]
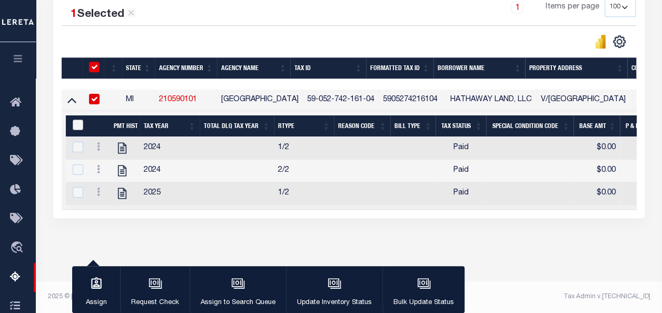
click at [75, 120] on input "&nbsp;" at bounding box center [78, 125] width 11 height 11
checkbox input "true"
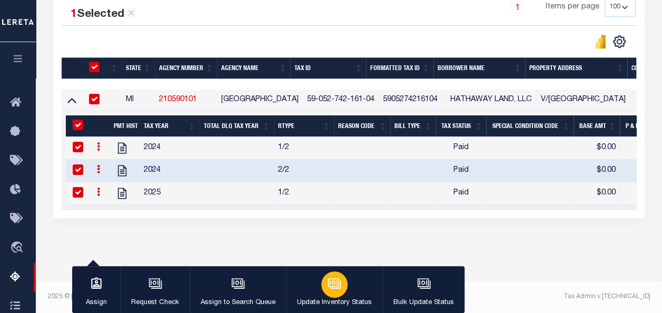
click at [336, 286] on icon "button" at bounding box center [335, 284] width 14 height 14
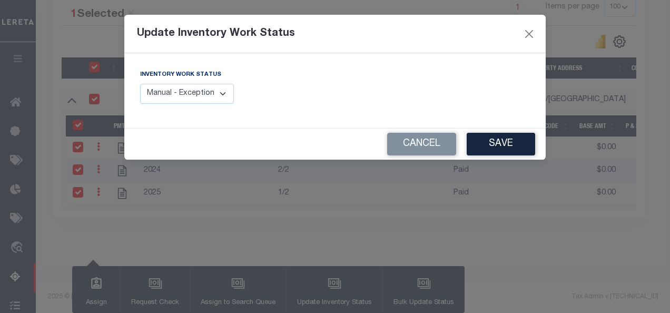
click at [217, 93] on select "Manual - Exception Pended - Awaiting Search Late Add Exception Completed" at bounding box center [187, 94] width 94 height 21
select select "4"
click at [140, 84] on select "Manual - Exception Pended - Awaiting Search Late Add Exception Completed" at bounding box center [187, 94] width 94 height 21
click at [516, 144] on button "Save" at bounding box center [501, 144] width 69 height 23
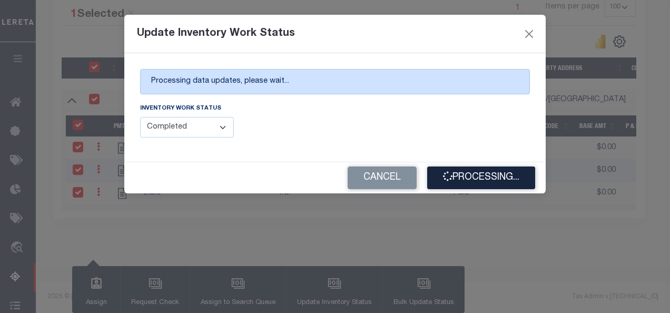
click at [279, 28] on h5 "Update Inventory Work Status" at bounding box center [216, 33] width 158 height 13
